Goal: Find specific page/section: Find specific page/section

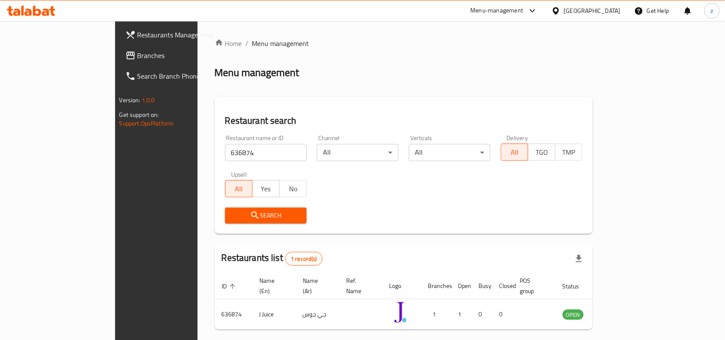
click at [382, 205] on div "Search" at bounding box center [404, 215] width 368 height 26
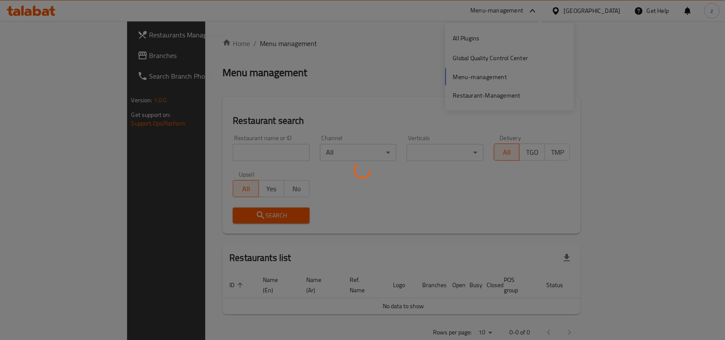
click at [471, 59] on div at bounding box center [362, 170] width 725 height 340
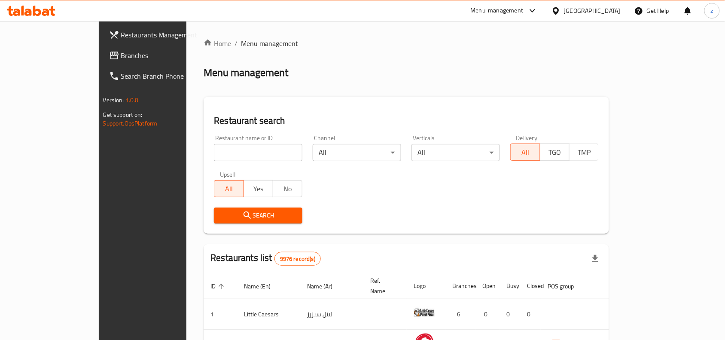
click at [523, 15] on div "Menu-management" at bounding box center [497, 11] width 53 height 10
click at [512, 59] on div "Global Quality Control Center" at bounding box center [492, 57] width 75 height 9
